Goal: Task Accomplishment & Management: Manage account settings

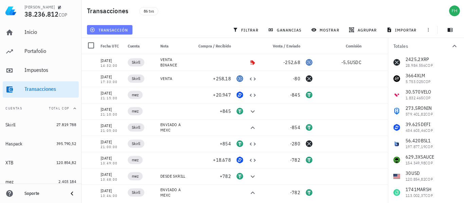
click at [107, 28] on span "transacción" at bounding box center [109, 29] width 37 height 5
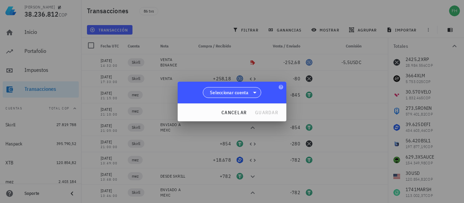
click at [224, 93] on span "Seleccionar cuenta" at bounding box center [229, 92] width 39 height 7
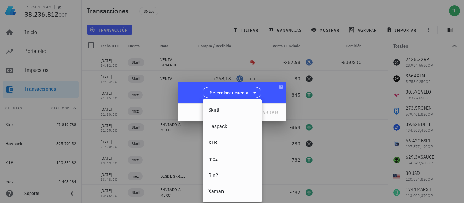
click at [243, 64] on div at bounding box center [232, 101] width 464 height 203
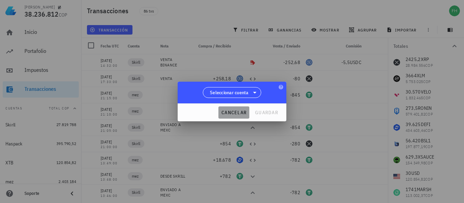
drag, startPoint x: 226, startPoint y: 112, endPoint x: 204, endPoint y: 112, distance: 22.1
click at [226, 112] on span "cancelar" at bounding box center [233, 113] width 25 height 6
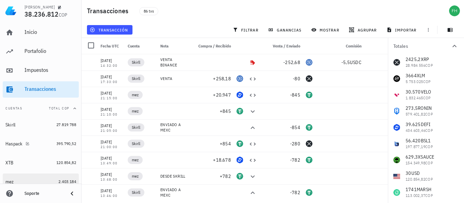
scroll to position [59, 0]
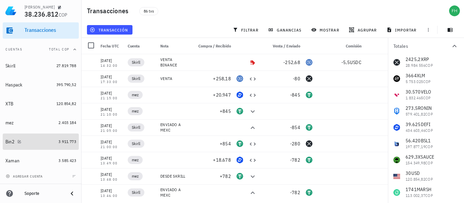
click at [47, 141] on div "Bin2" at bounding box center [30, 142] width 50 height 6
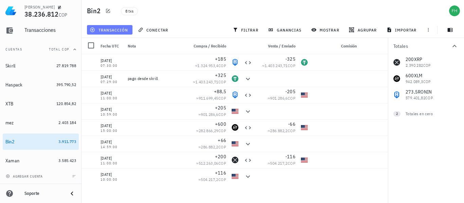
click at [119, 29] on span "transacción" at bounding box center [109, 29] width 37 height 5
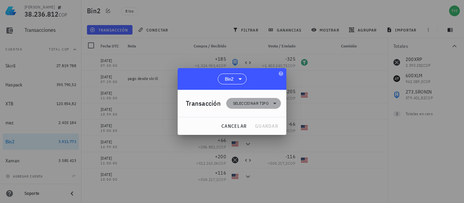
click at [242, 102] on span "Seleccionar tipo" at bounding box center [251, 103] width 36 height 7
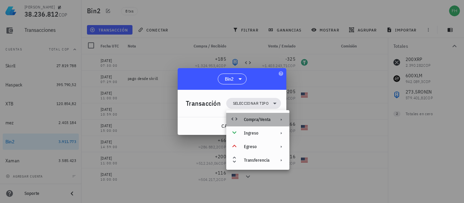
click at [261, 119] on div "Compra/Venta" at bounding box center [257, 119] width 26 height 5
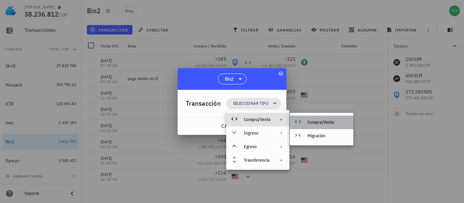
click at [313, 123] on div "Compra/Venta" at bounding box center [327, 122] width 40 height 5
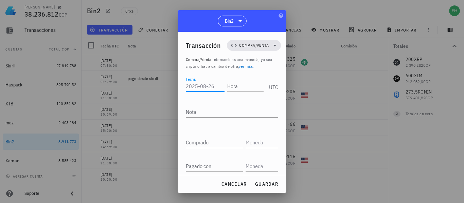
click at [196, 86] on input "Fecha" at bounding box center [205, 86] width 39 height 11
type input "2"
type input "[DATE]"
type input "13:10:00"
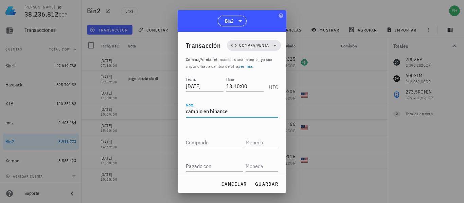
type textarea "cambio en binance"
type input "1.120"
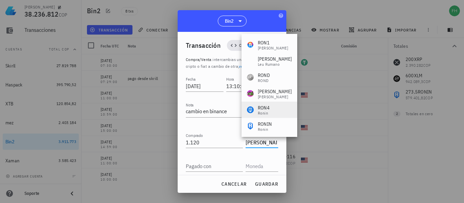
scroll to position [34, 0]
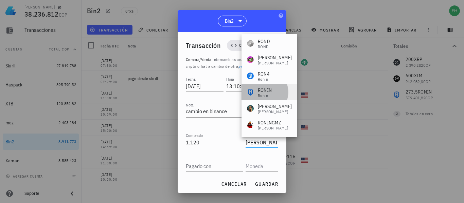
click at [269, 91] on div "RONIN" at bounding box center [265, 90] width 14 height 7
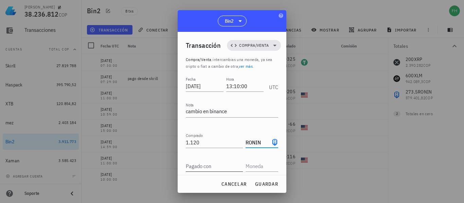
type input "RONIN"
click at [201, 162] on div "Pagado con" at bounding box center [214, 166] width 57 height 11
type input "200"
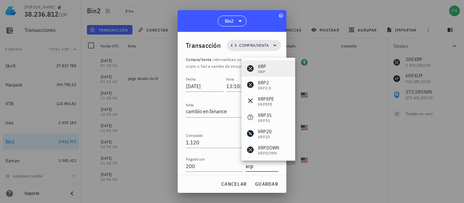
click at [260, 67] on div "XRP" at bounding box center [262, 66] width 8 height 7
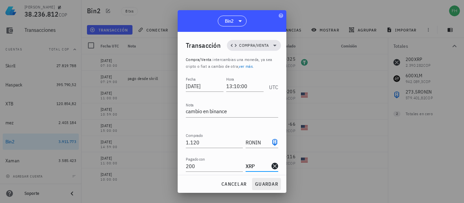
type input "XRP"
click at [266, 186] on span "guardar" at bounding box center [266, 184] width 23 height 6
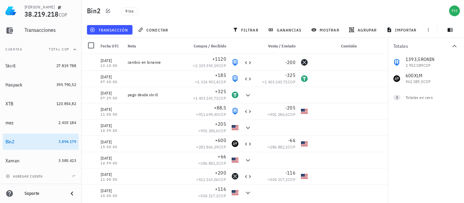
click at [423, 64] on div "1393,5 RONIN 2.952.089 COP 600 XLM 942.089,3 COP 0 USD 0 COP 0 XRP 0 COP 0 USDT…" at bounding box center [426, 70] width 76 height 33
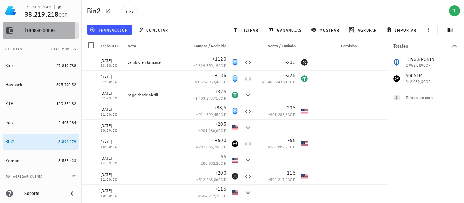
click at [49, 30] on div "Transacciones" at bounding box center [50, 30] width 52 height 6
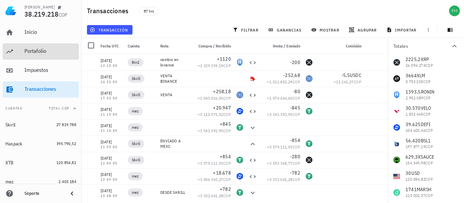
click at [36, 51] on div "Portafolio" at bounding box center [50, 51] width 52 height 6
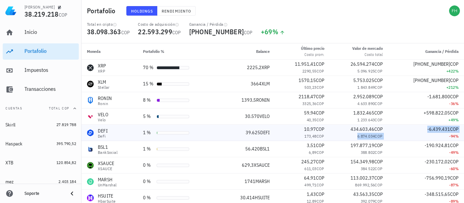
drag, startPoint x: 354, startPoint y: 137, endPoint x: 392, endPoint y: 137, distance: 37.7
click at [392, 137] on tr "DEFI DeFi 1 % 39.625 DEFI 10,97 COP 173,48 COP 434.603,46 COP 6.874.034 COP -6.…" at bounding box center [272, 133] width 382 height 16
click at [392, 137] on td "-6.439.431 COP -94 %" at bounding box center [426, 133] width 76 height 16
drag, startPoint x: 303, startPoint y: 135, endPoint x: 331, endPoint y: 134, distance: 28.5
click at [330, 134] on td "10,97 COP 173,48 COP" at bounding box center [302, 133] width 55 height 16
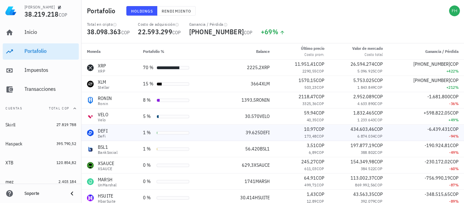
click at [332, 134] on td "434.603,46 COP 6.874.034 COP" at bounding box center [359, 133] width 58 height 16
drag, startPoint x: 354, startPoint y: 73, endPoint x: 399, endPoint y: 73, distance: 45.5
click at [399, 73] on tr "XRP XRP 70 % 2225,2 XRP 11.951,41 COP 2290,55 COP 26.594.274 COP 5.096.925 COP …" at bounding box center [272, 68] width 382 height 16
click at [399, 73] on div "+422 %" at bounding box center [426, 71] width 65 height 7
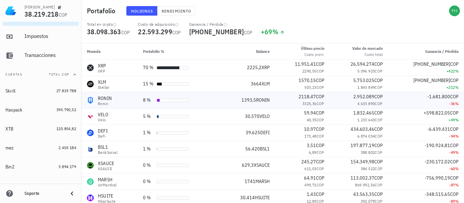
click at [107, 99] on div "RONIN" at bounding box center [105, 98] width 14 height 7
click at [103, 104] on div "Ronin" at bounding box center [105, 104] width 14 height 4
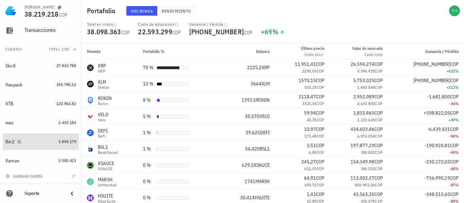
click at [28, 146] on div "Bin2" at bounding box center [30, 142] width 50 height 15
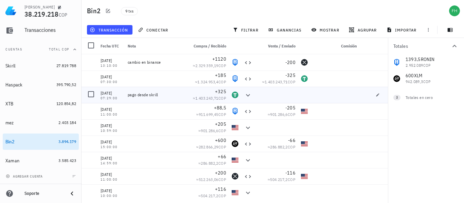
scroll to position [3, 0]
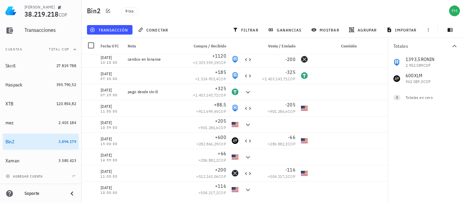
click at [420, 63] on div "1393,5 RONIN 2.952.089 COP 600 XLM 942.089,3 COP 0 USD 0 COP 0 XRP 0 COP 0 USDT…" at bounding box center [426, 70] width 76 height 33
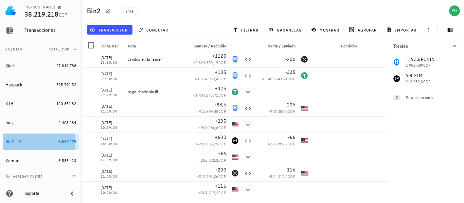
click at [28, 140] on div "Bin2" at bounding box center [30, 142] width 50 height 6
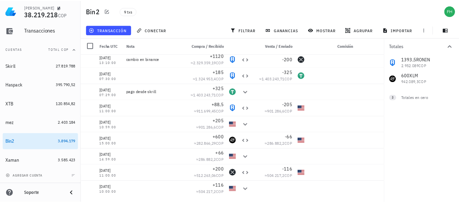
scroll to position [0, 0]
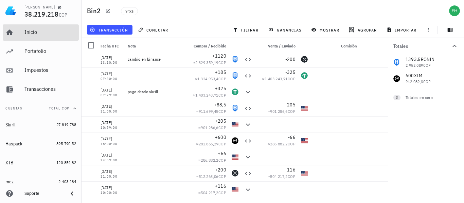
click at [30, 29] on div "Inicio" at bounding box center [50, 32] width 52 height 6
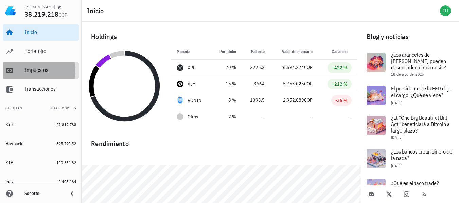
click at [25, 65] on div "Impuestos" at bounding box center [50, 70] width 52 height 15
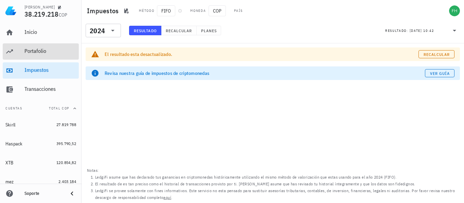
click at [32, 53] on div "Portafolio" at bounding box center [50, 51] width 52 height 6
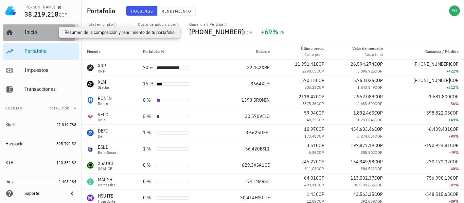
click at [35, 33] on div "Inicio" at bounding box center [50, 32] width 52 height 6
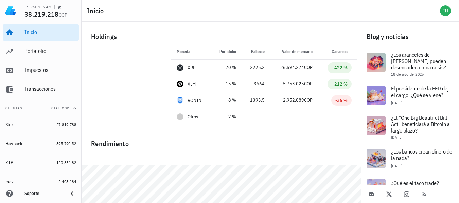
scroll to position [25, 0]
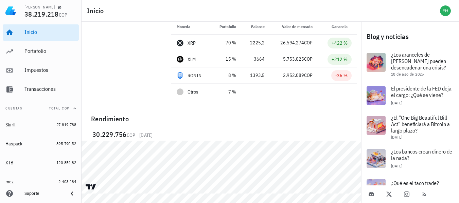
click at [250, 133] on div "30.229.756 COP [DATE]" at bounding box center [220, 156] width 279 height 62
